Goal: Navigation & Orientation: Find specific page/section

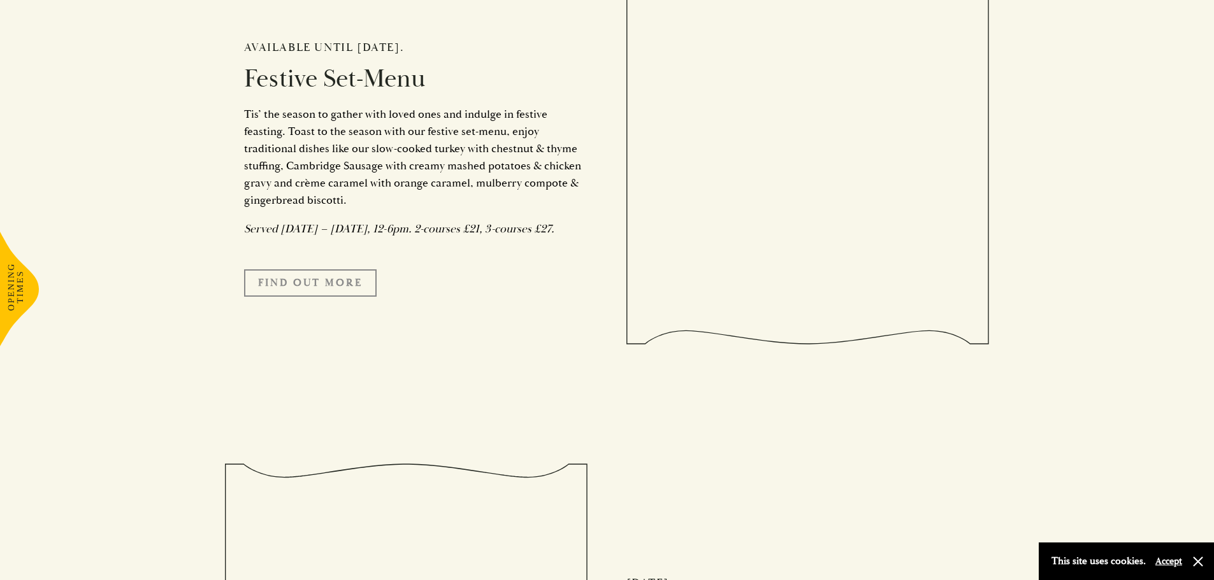
scroll to position [1211, 0]
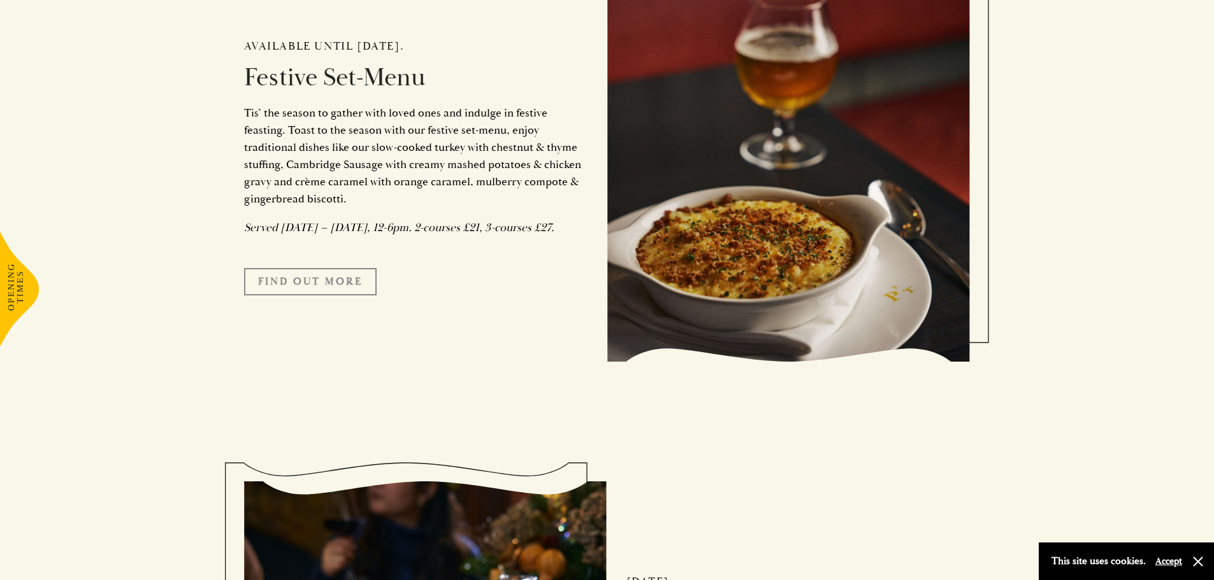
click at [350, 291] on link "FIND OUT MORE" at bounding box center [310, 281] width 133 height 27
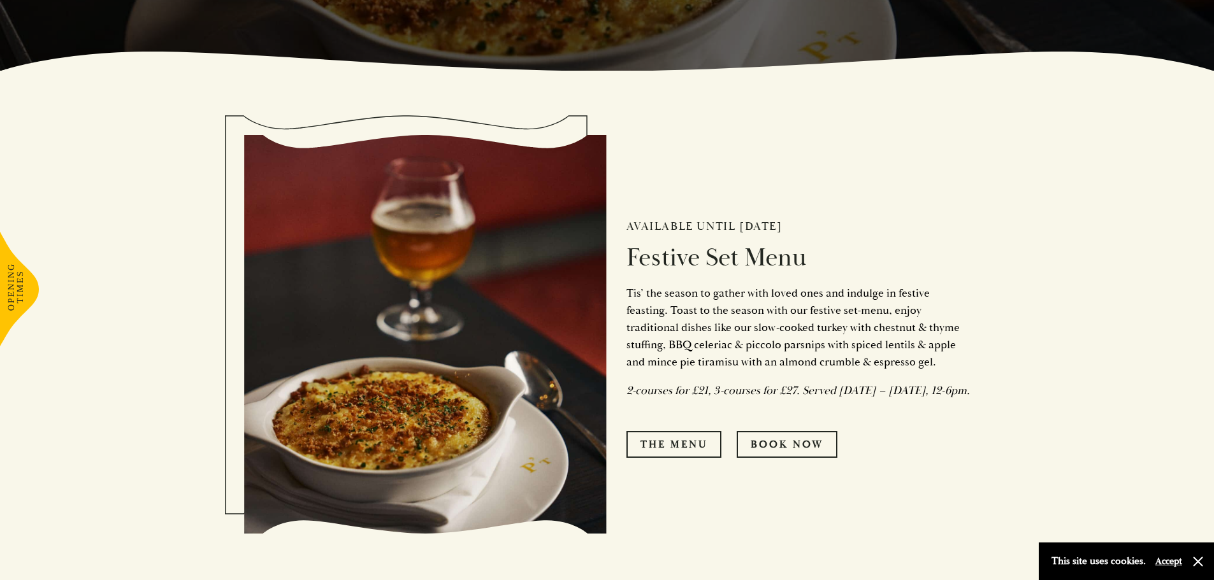
scroll to position [573, 0]
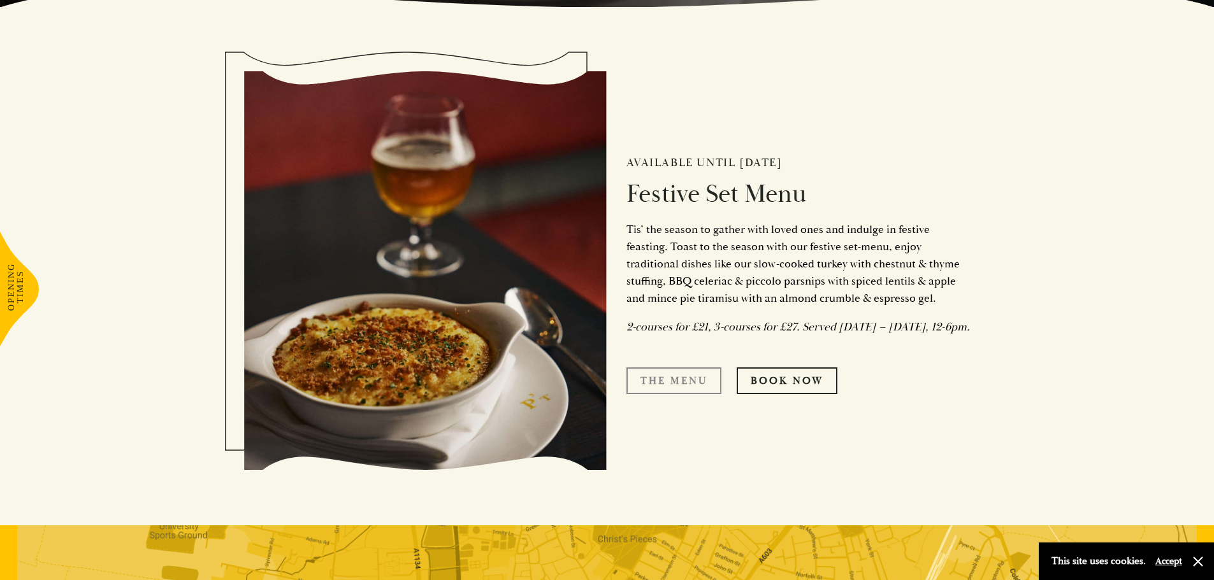
click at [684, 384] on link "The Menu" at bounding box center [673, 381] width 95 height 27
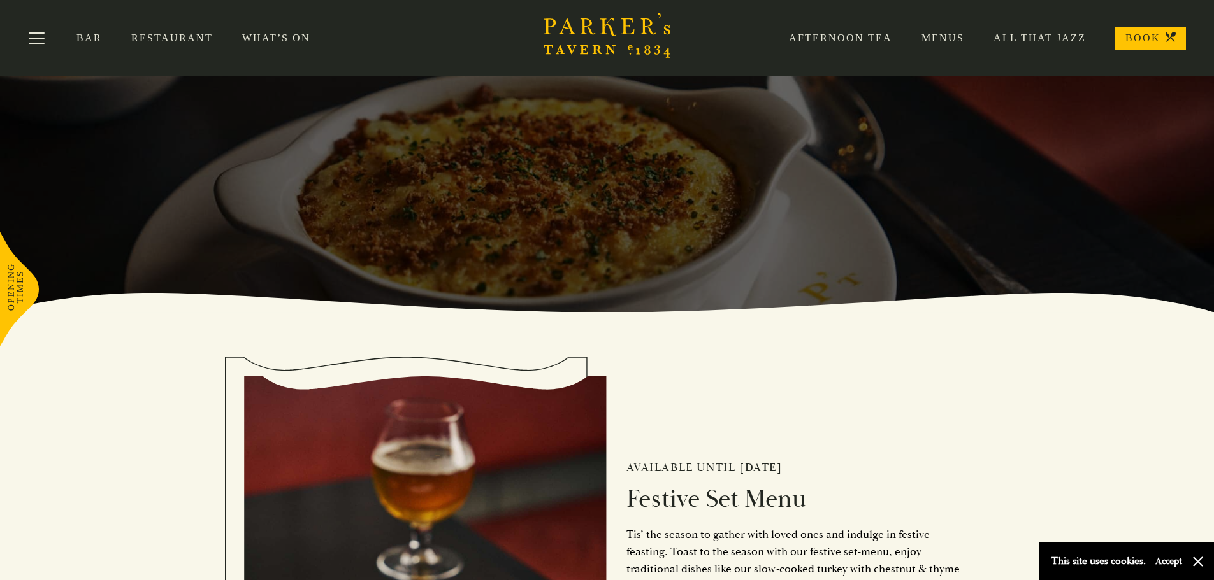
scroll to position [33, 0]
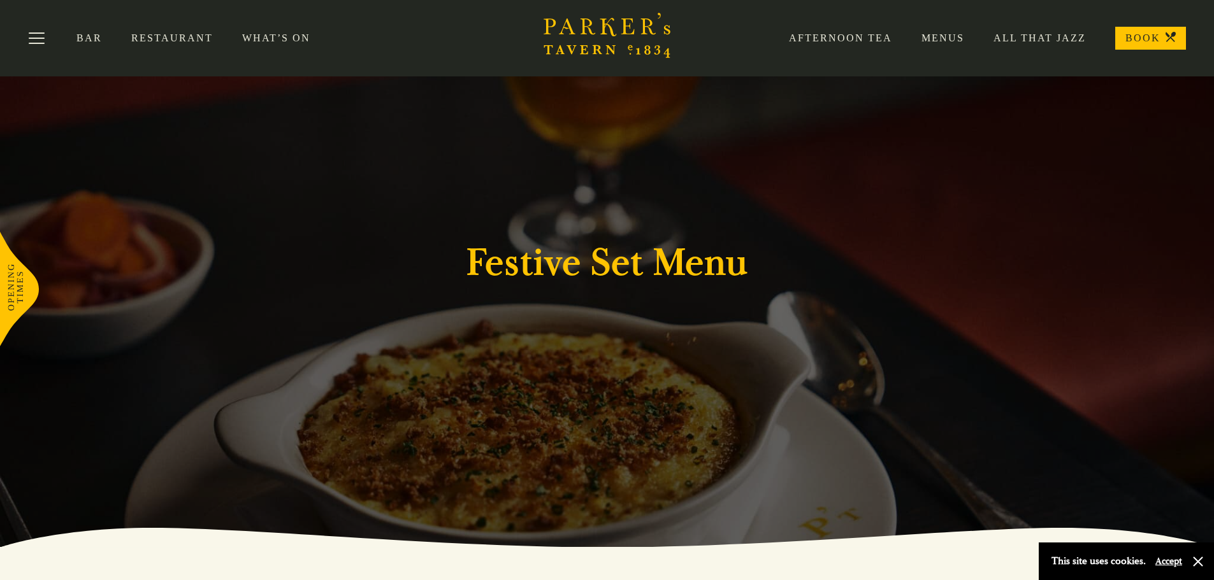
click at [279, 38] on link "What’s On" at bounding box center [290, 38] width 97 height 13
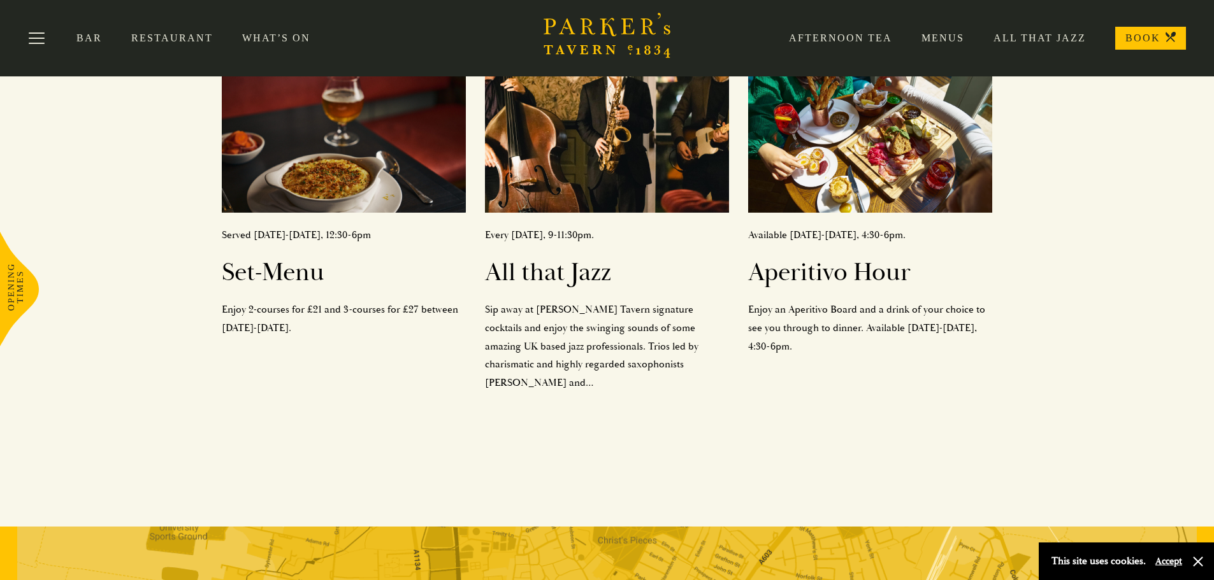
scroll to position [375, 0]
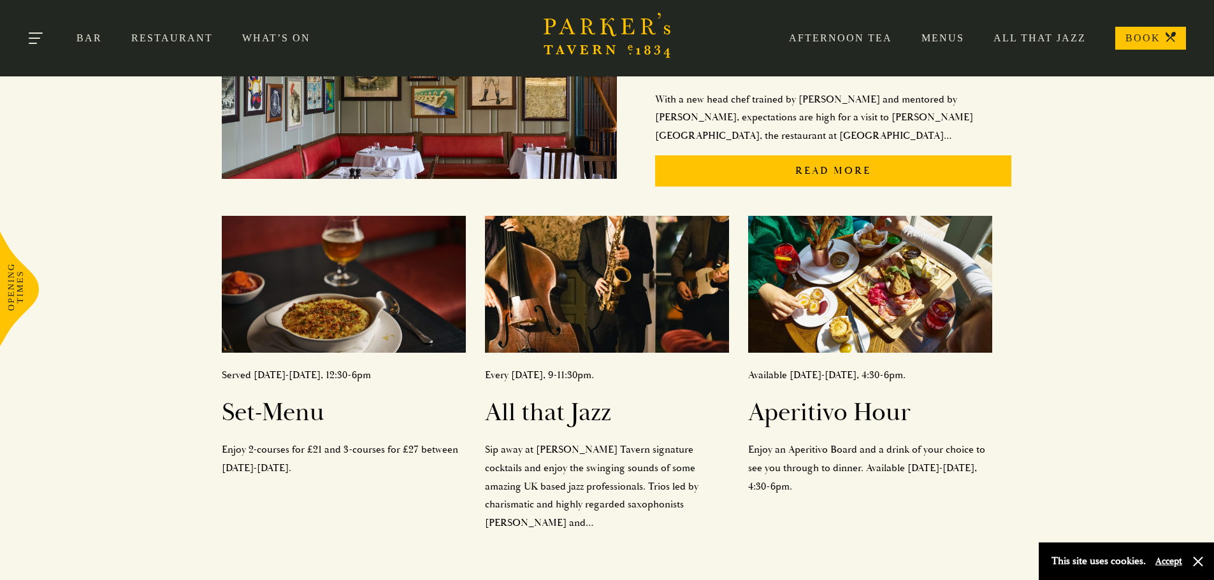
click at [27, 32] on button "Toggle navigation" at bounding box center [37, 40] width 54 height 54
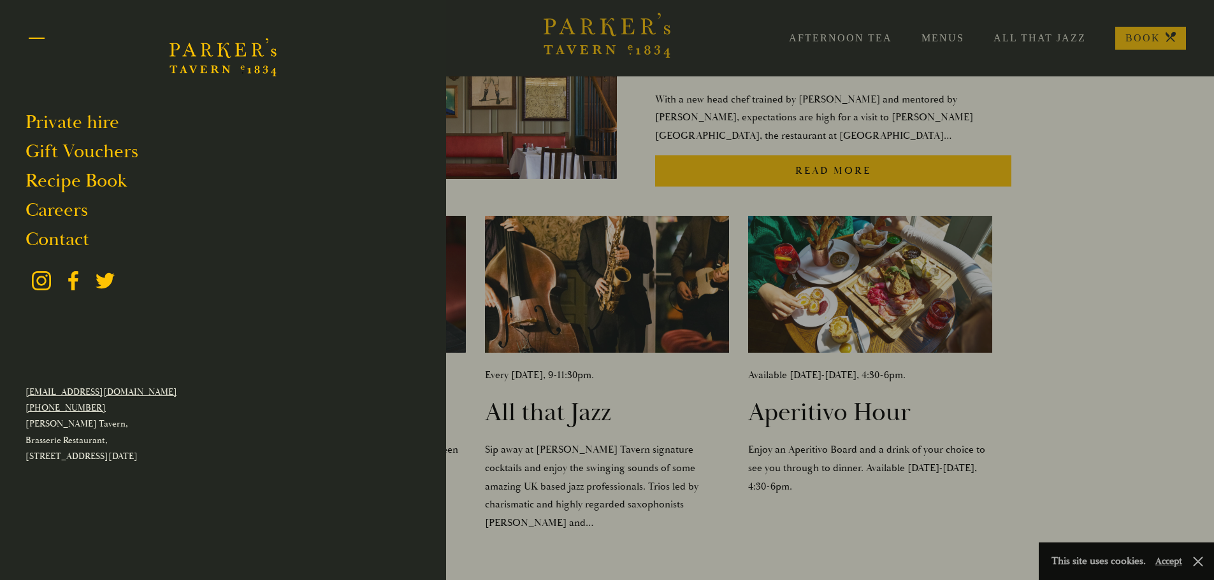
click at [40, 24] on button "Toggle navigation" at bounding box center [37, 40] width 54 height 54
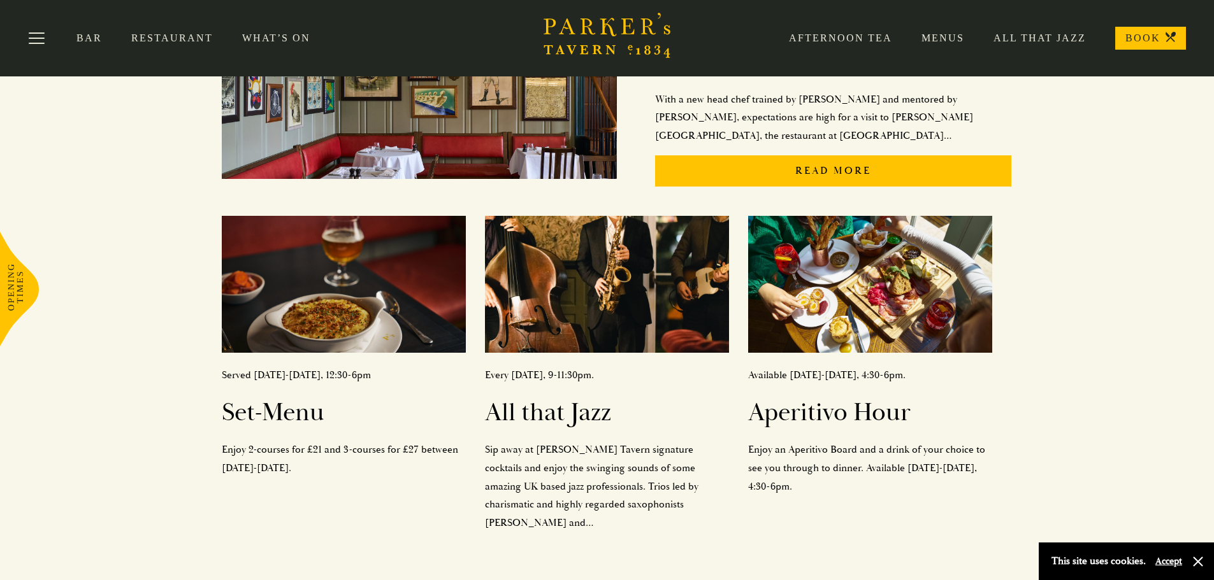
click at [929, 48] on div "Afternoon Tea Menus All That Jazz BOOK" at bounding box center [973, 38] width 426 height 23
click at [941, 38] on link "Menus" at bounding box center [928, 38] width 72 height 13
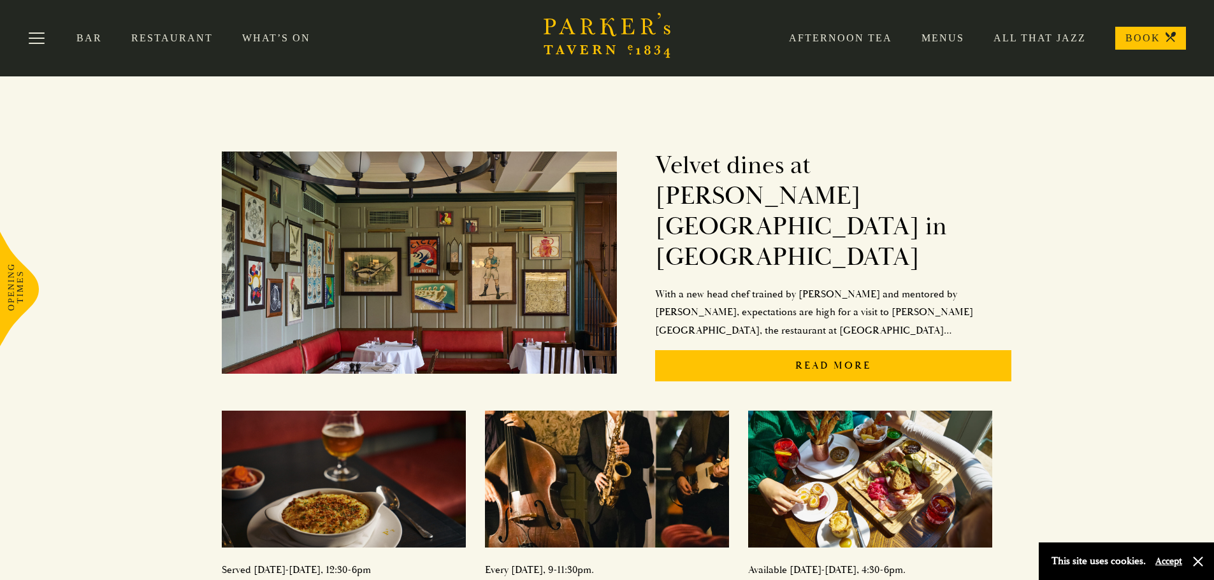
scroll to position [0, 0]
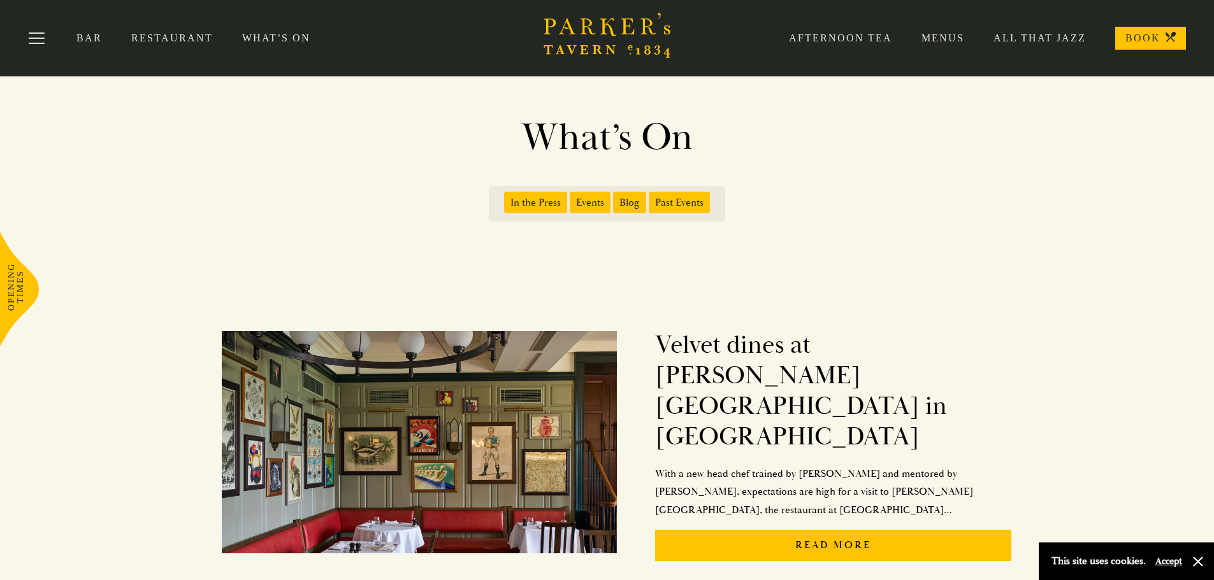
click at [164, 41] on link "Restaurant" at bounding box center [186, 38] width 111 height 13
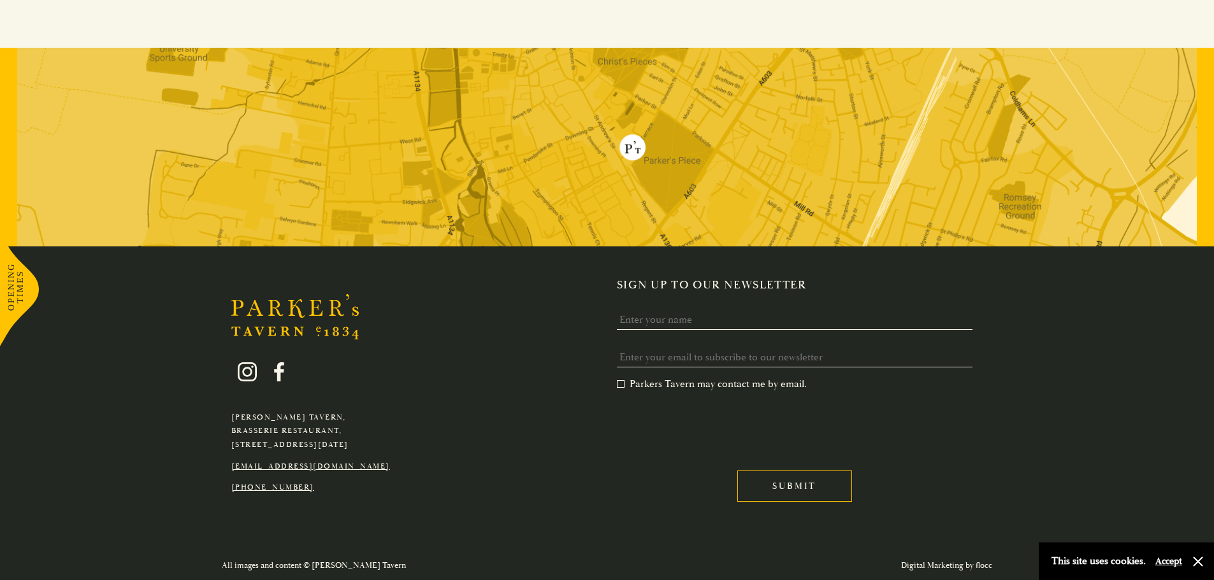
scroll to position [2494, 0]
